Goal: Task Accomplishment & Management: Complete application form

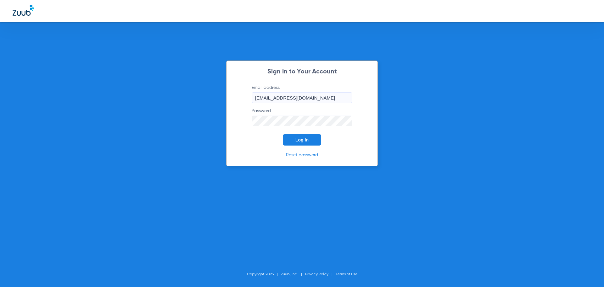
click at [310, 144] on button "Log In" at bounding box center [302, 139] width 38 height 11
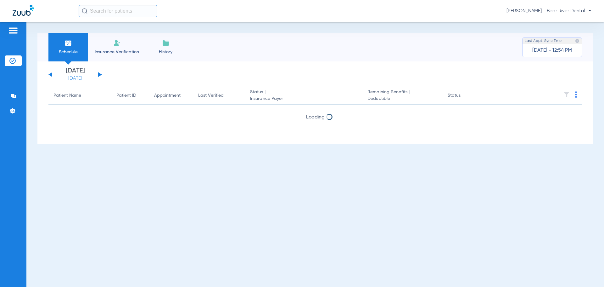
click at [84, 78] on link "[DATE]" at bounding box center [75, 78] width 38 height 6
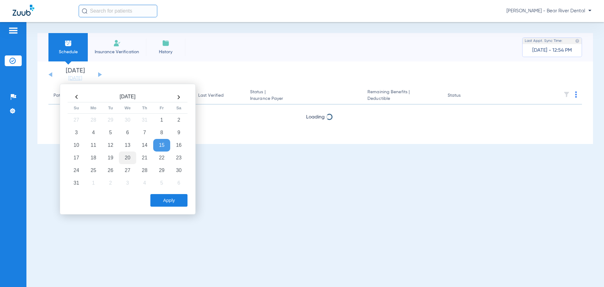
click at [127, 157] on td "20" at bounding box center [127, 157] width 17 height 13
click at [174, 200] on button "Apply" at bounding box center [168, 200] width 37 height 13
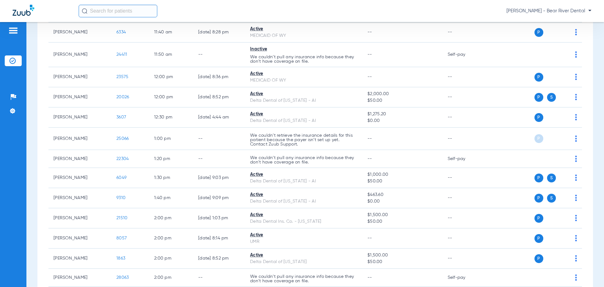
scroll to position [787, 0]
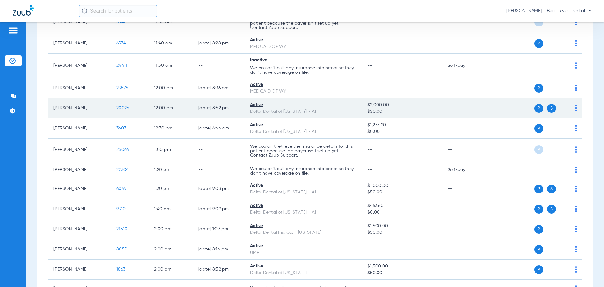
click at [121, 107] on span "20026" at bounding box center [122, 108] width 13 height 4
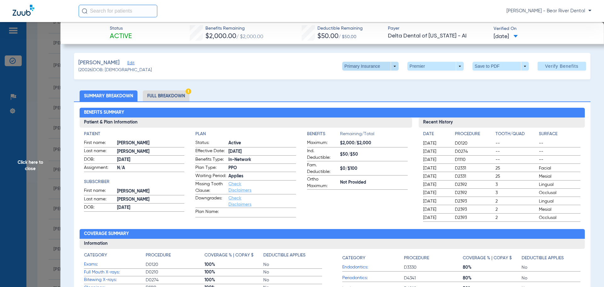
click at [389, 66] on span at bounding box center [371, 66] width 56 height 9
click at [368, 92] on span "Secondary Insurance" at bounding box center [364, 91] width 42 height 4
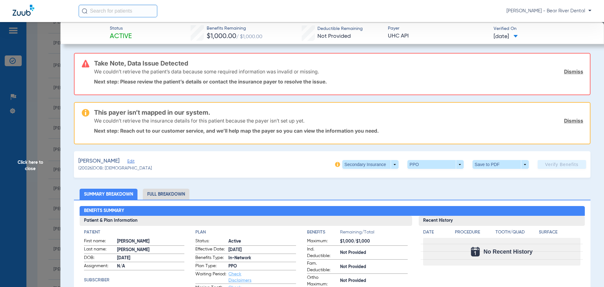
click at [128, 161] on span "Edit" at bounding box center [131, 162] width 6 height 6
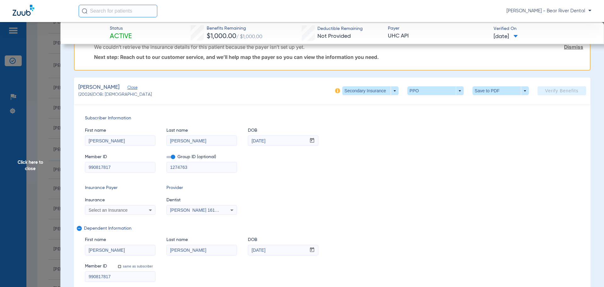
scroll to position [94, 0]
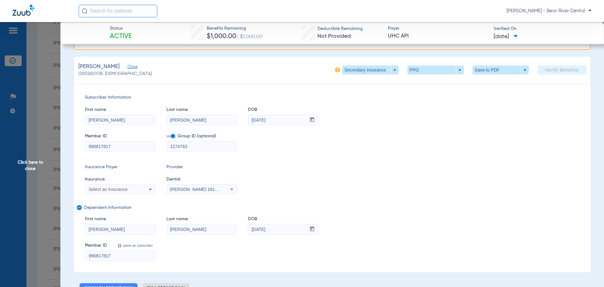
click at [148, 191] on icon at bounding box center [151, 189] width 8 height 8
type input "uh"
click at [140, 210] on mat-option "Uhc Api" at bounding box center [138, 211] width 106 height 10
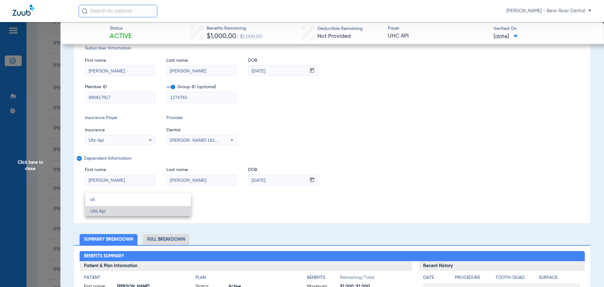
scroll to position [45, 0]
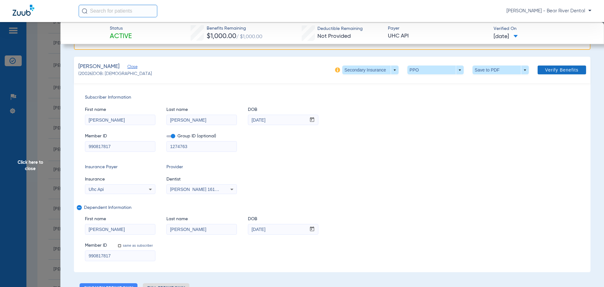
click at [562, 67] on span "Verify Benefits" at bounding box center [562, 69] width 33 height 5
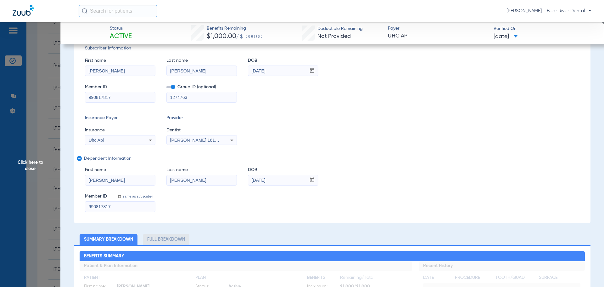
scroll to position [0, 0]
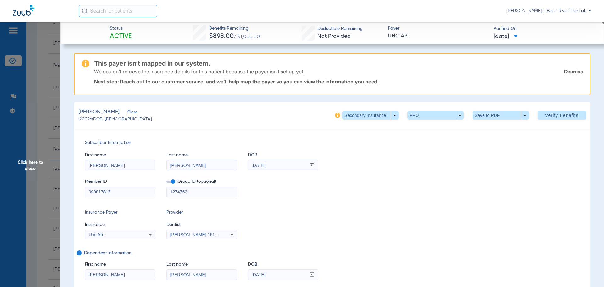
click at [37, 163] on span "Click here to close" at bounding box center [30, 165] width 60 height 287
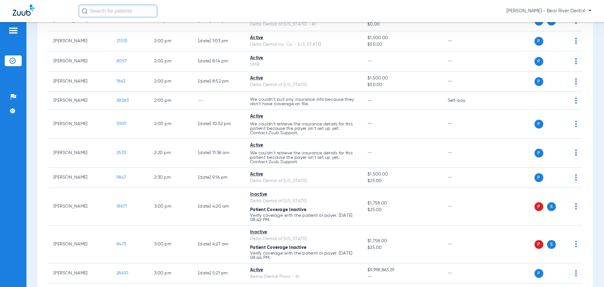
scroll to position [973, 0]
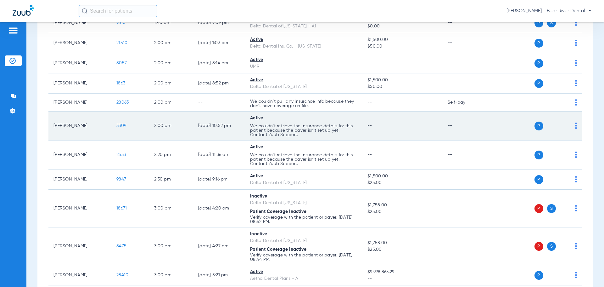
click at [118, 126] on span "3309" at bounding box center [121, 125] width 10 height 4
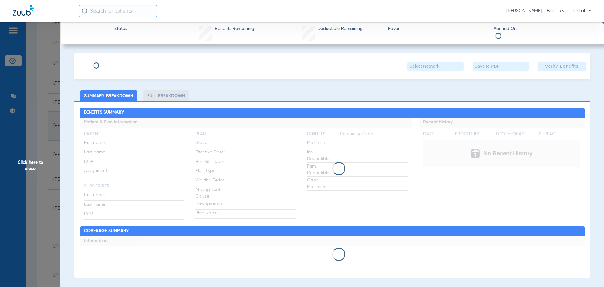
type input "[PERSON_NAME]"
type input "[DATE]"
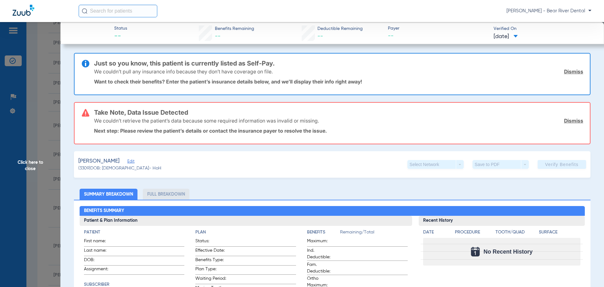
click at [129, 161] on span "Edit" at bounding box center [131, 162] width 6 height 6
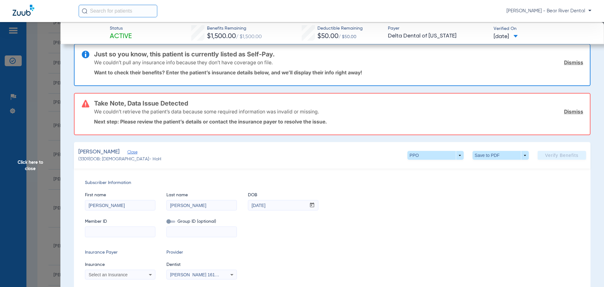
scroll to position [0, 0]
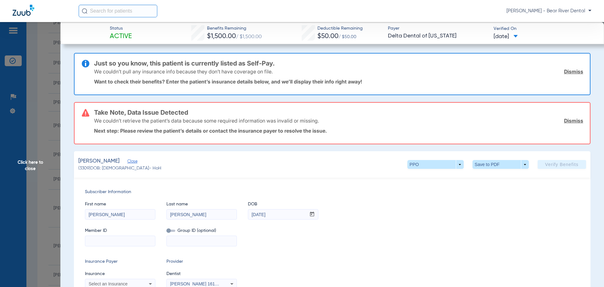
drag, startPoint x: 31, startPoint y: 159, endPoint x: 141, endPoint y: 105, distance: 122.4
click at [31, 159] on span "Click here to close" at bounding box center [30, 165] width 60 height 287
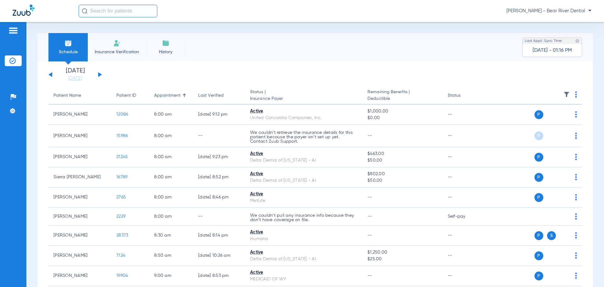
click at [131, 52] on span "Insurance Verification" at bounding box center [117, 52] width 49 height 6
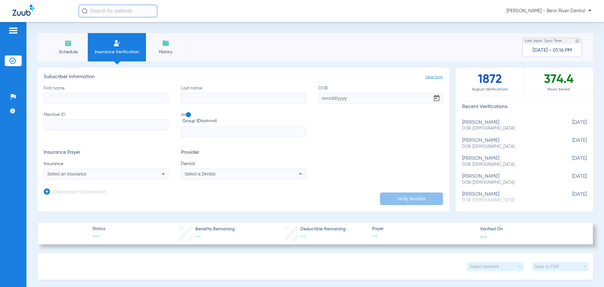
click at [139, 97] on input "First name" at bounding box center [106, 98] width 125 height 11
type input "[PERSON_NAME]"
click at [52, 193] on div "Dependent Information" at bounding box center [75, 193] width 62 height 13
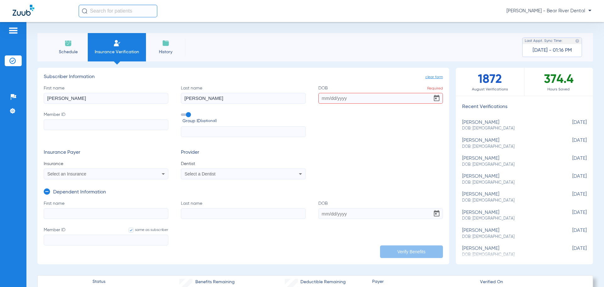
click at [337, 219] on form "First name Last name DOB Member ID same as subscriber" at bounding box center [244, 226] width 400 height 53
click at [341, 215] on input "DOB" at bounding box center [381, 213] width 125 height 11
paste input "[DATE]"
type input "[DATE]"
click at [153, 213] on input "First name" at bounding box center [106, 213] width 125 height 11
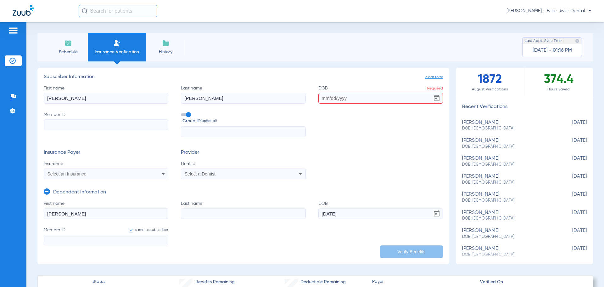
type input "[PERSON_NAME]"
click at [365, 98] on input "DOB Required" at bounding box center [381, 98] width 125 height 11
paste input "[DATE]"
type input "[DATE]"
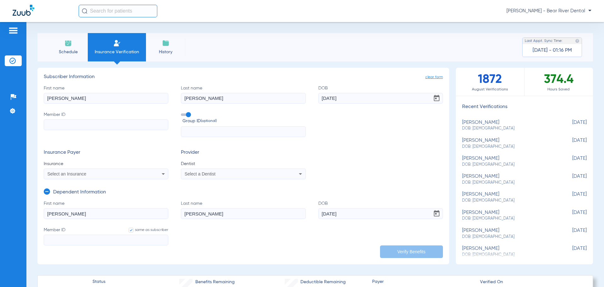
click at [134, 125] on input "Member ID" at bounding box center [106, 124] width 125 height 11
paste input "994351589"
type input "994351589"
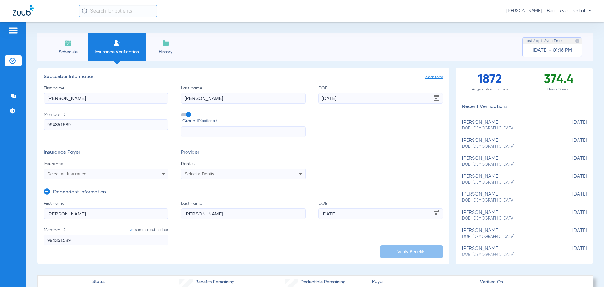
click at [147, 178] on div "Select an Insurance" at bounding box center [106, 174] width 124 height 8
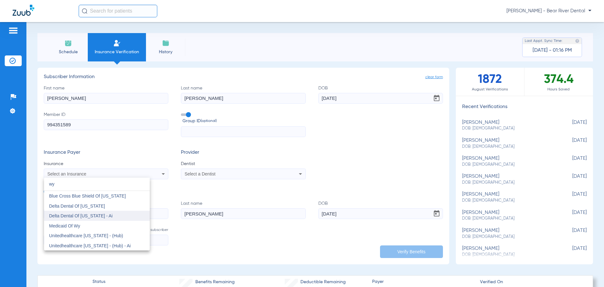
type input "wy"
click at [99, 218] on span "Delta Dental Of [US_STATE] - Ai" at bounding box center [81, 215] width 64 height 5
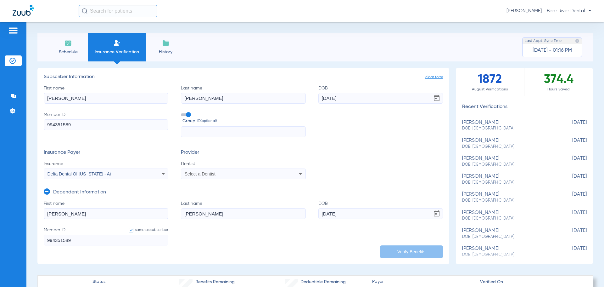
click at [188, 179] on app-dependent-form "Dependent Information First name [PERSON_NAME] name [PERSON_NAME] DOB [DEMOGRAP…" at bounding box center [244, 216] width 400 height 74
click at [194, 175] on span "Select a Dentist" at bounding box center [200, 173] width 31 height 5
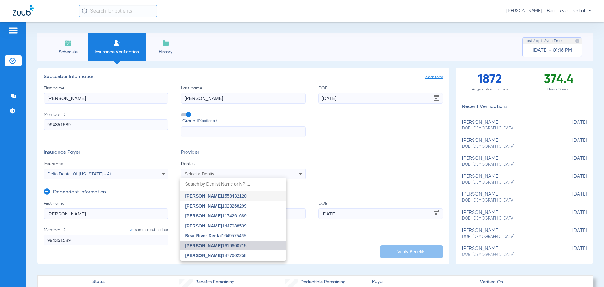
click at [202, 246] on span "[PERSON_NAME]" at bounding box center [203, 245] width 37 height 5
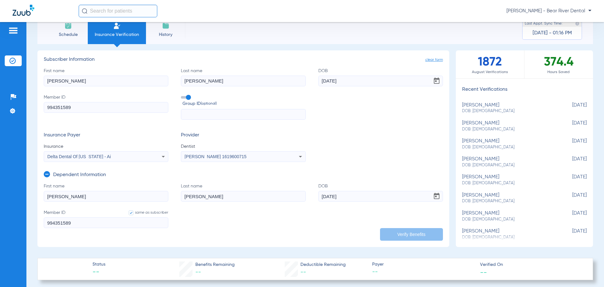
scroll to position [31, 0]
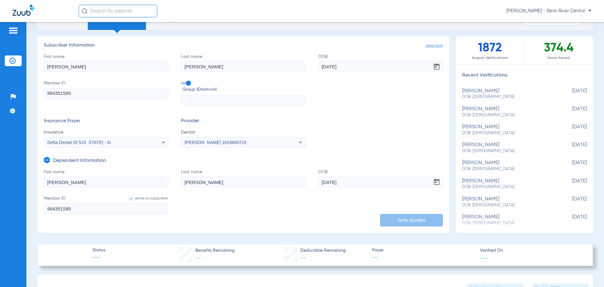
click at [188, 82] on span at bounding box center [185, 83] width 9 height 3
click at [182, 81] on input "Group ID (optional)" at bounding box center [182, 81] width 0 height 0
click at [338, 122] on div "Insurance Payer Insurance Delta Dental Of [US_STATE] - Ai Provider Dentist [PER…" at bounding box center [244, 133] width 400 height 30
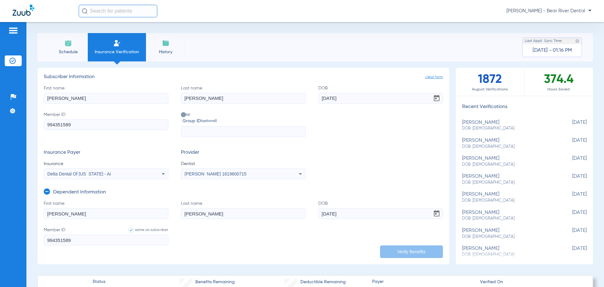
click at [234, 162] on span "Dentist" at bounding box center [243, 164] width 125 height 6
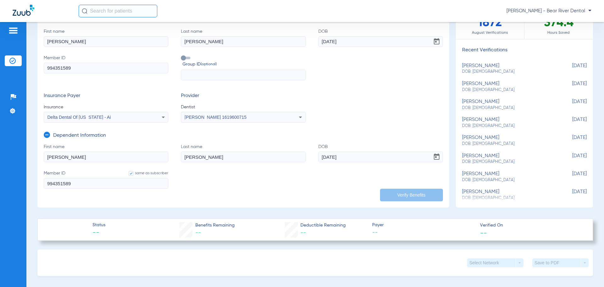
scroll to position [63, 0]
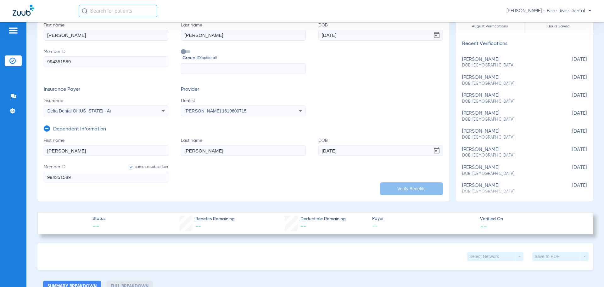
click at [352, 179] on form "First name [PERSON_NAME] Last name [PERSON_NAME] DOB [DEMOGRAPHIC_DATA] Member …" at bounding box center [244, 163] width 400 height 53
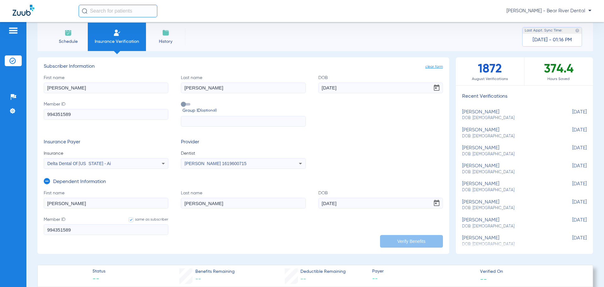
scroll to position [0, 0]
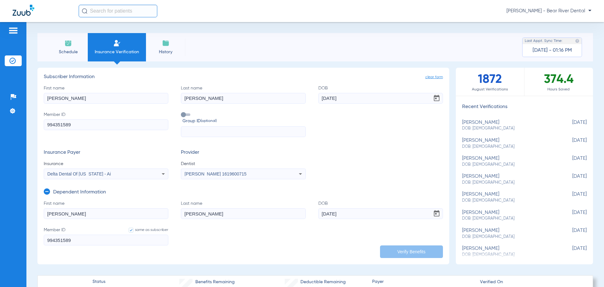
click at [402, 152] on div "Insurance Payer Insurance Delta Dental Of [US_STATE] - Ai Provider Dentist [PER…" at bounding box center [244, 165] width 400 height 30
click at [65, 49] on span "Schedule" at bounding box center [68, 52] width 30 height 6
